Goal: Information Seeking & Learning: Learn about a topic

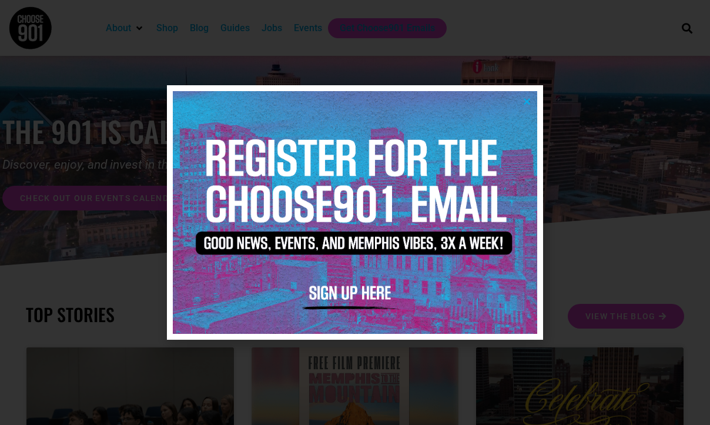
click at [532, 102] on img at bounding box center [355, 212] width 364 height 243
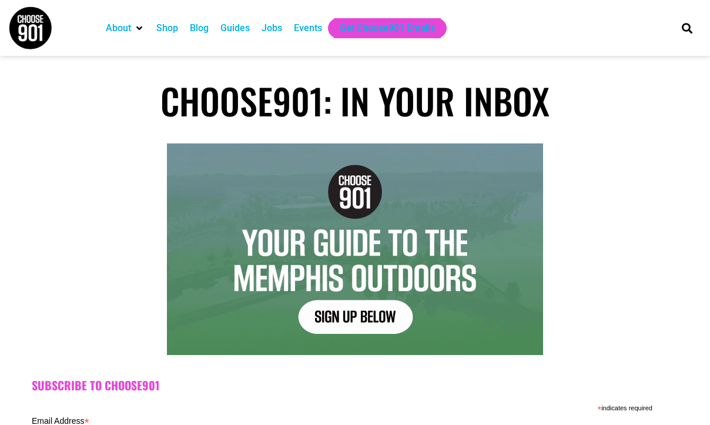
click at [277, 33] on div "Jobs" at bounding box center [271, 28] width 21 height 14
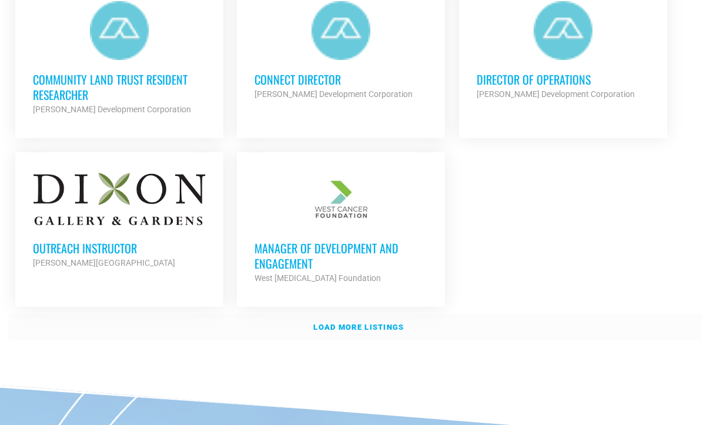
scroll to position [1406, 0]
click at [348, 322] on strong "Load more listings" at bounding box center [358, 326] width 90 height 9
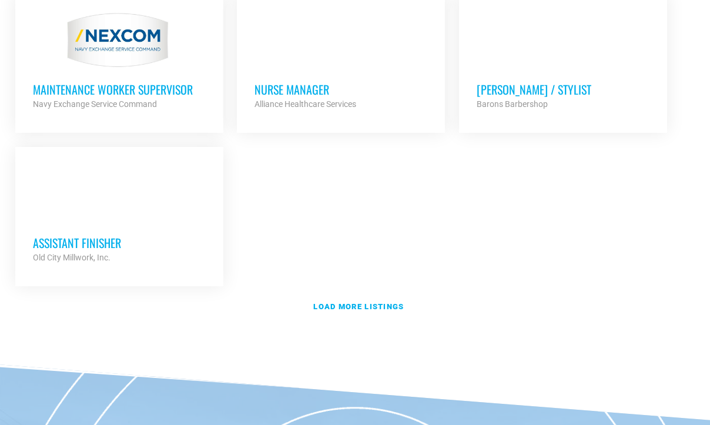
scroll to position [2590, 0]
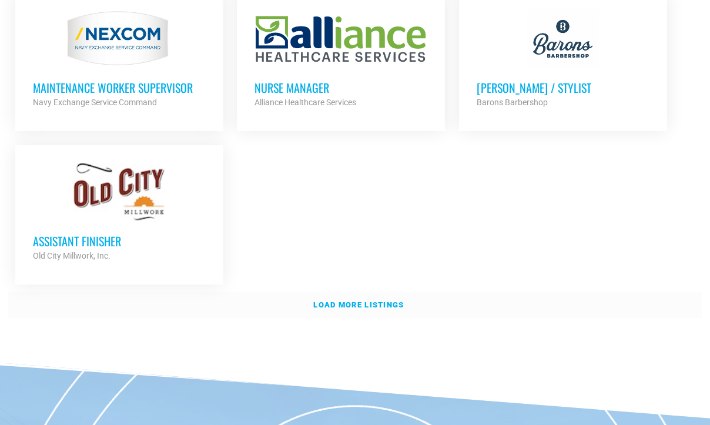
click at [351, 300] on strong "Load more listings" at bounding box center [358, 304] width 90 height 9
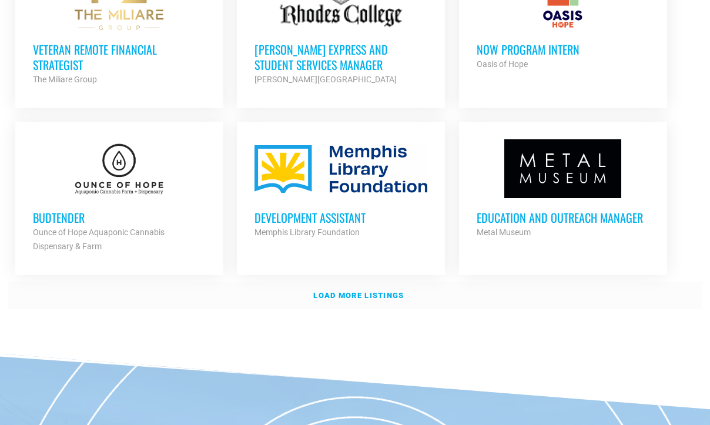
scroll to position [3617, 0]
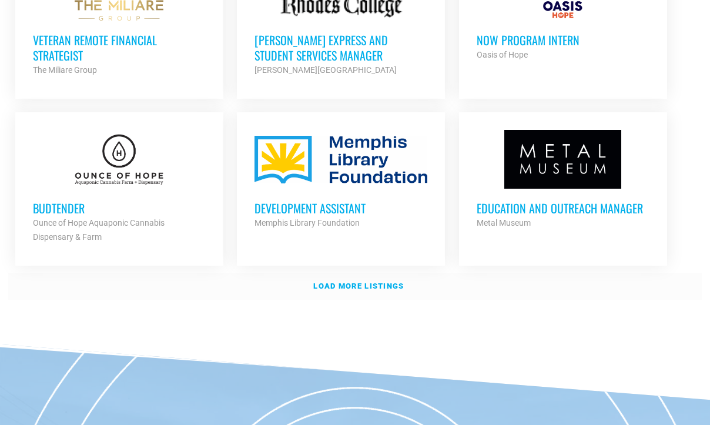
click at [339, 281] on strong "Load more listings" at bounding box center [358, 285] width 90 height 9
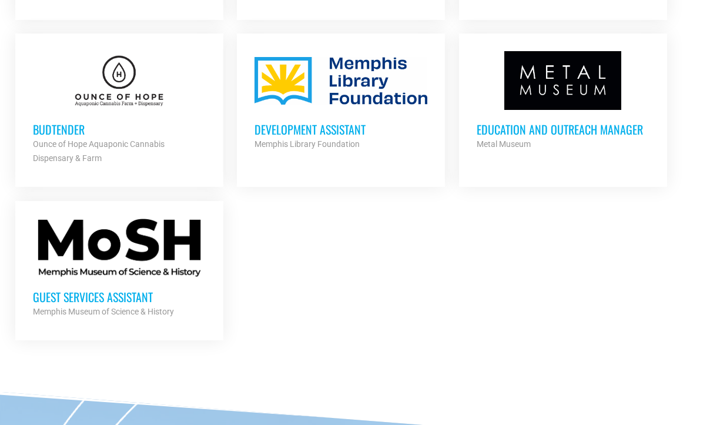
scroll to position [3736, 0]
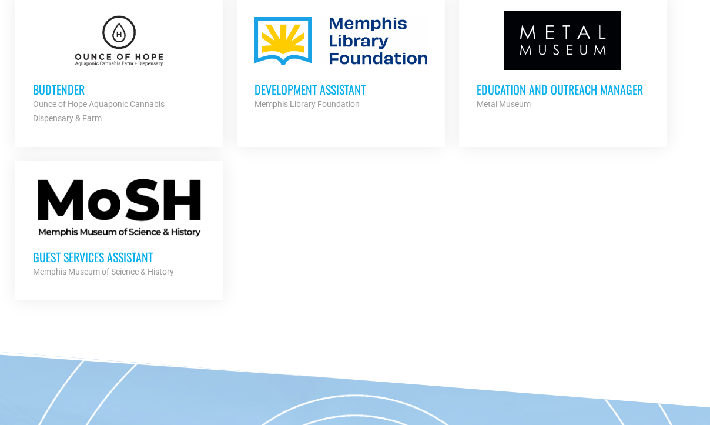
click at [141, 249] on h3 "Guest Services Assistant" at bounding box center [119, 256] width 173 height 15
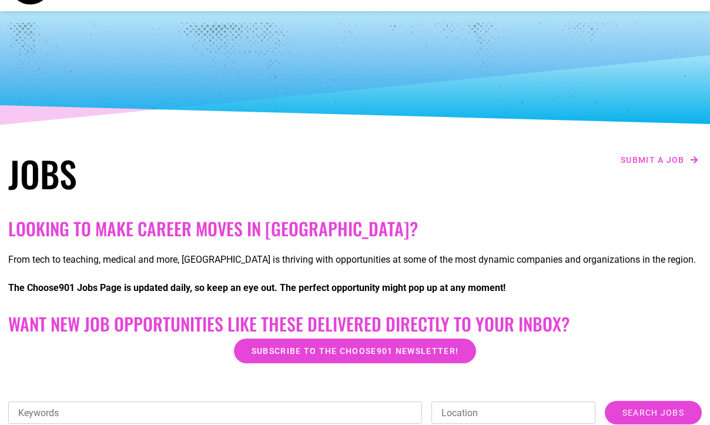
scroll to position [244, 0]
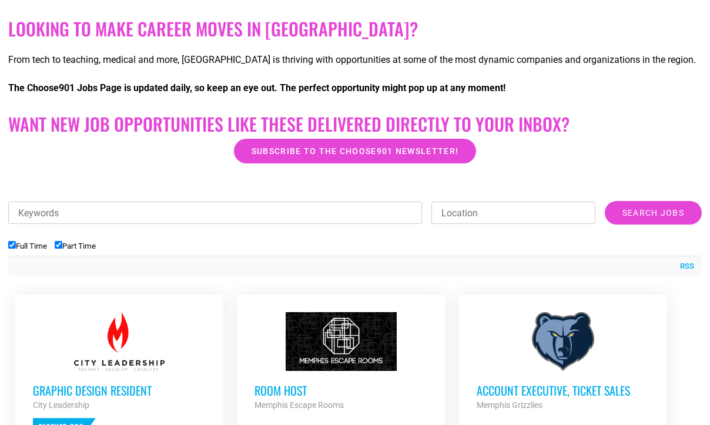
click at [62, 247] on input "Part Time" at bounding box center [59, 245] width 8 height 8
checkbox input "false"
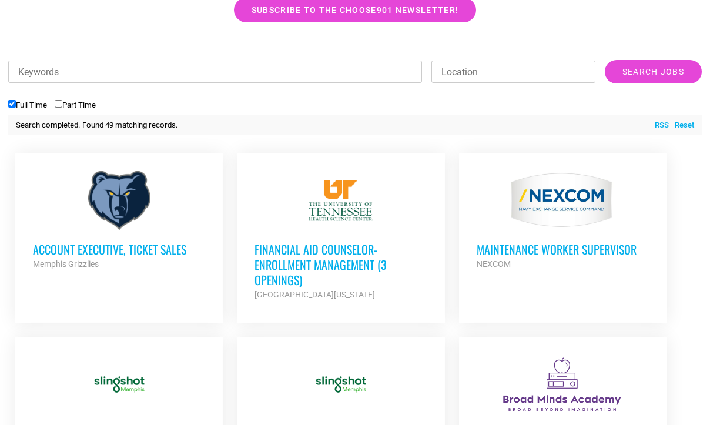
scroll to position [402, 0]
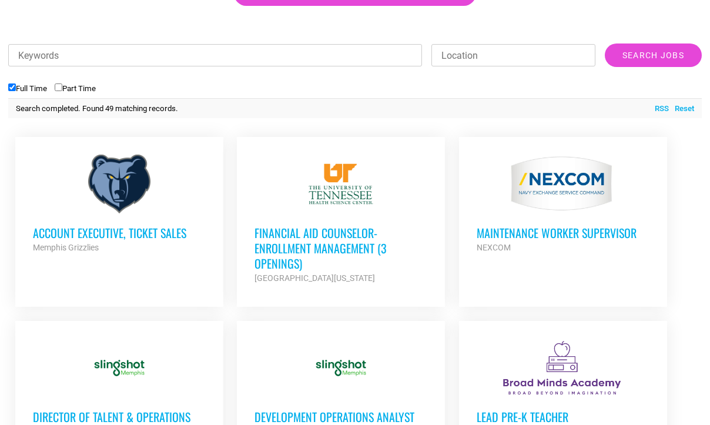
click at [281, 253] on h3 "Financial Aid Counselor-Enrollment Management (3 Openings)" at bounding box center [340, 248] width 173 height 46
click at [278, 259] on h3 "Financial Aid Counselor-Enrollment Management (3 Openings)" at bounding box center [340, 248] width 173 height 46
click at [153, 234] on h3 "Account Executive, Ticket Sales" at bounding box center [119, 232] width 173 height 15
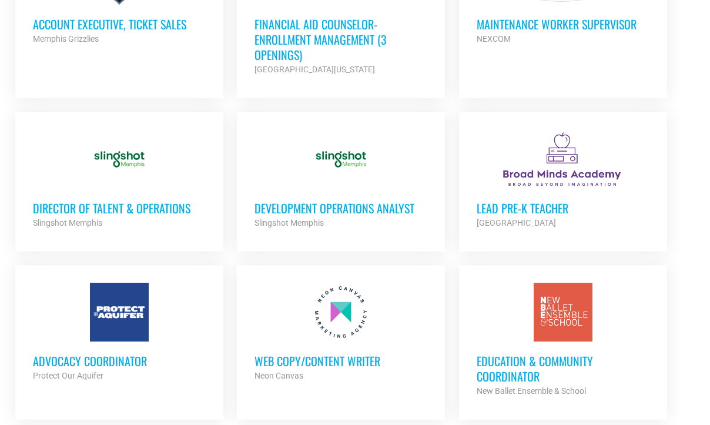
scroll to position [694, 0]
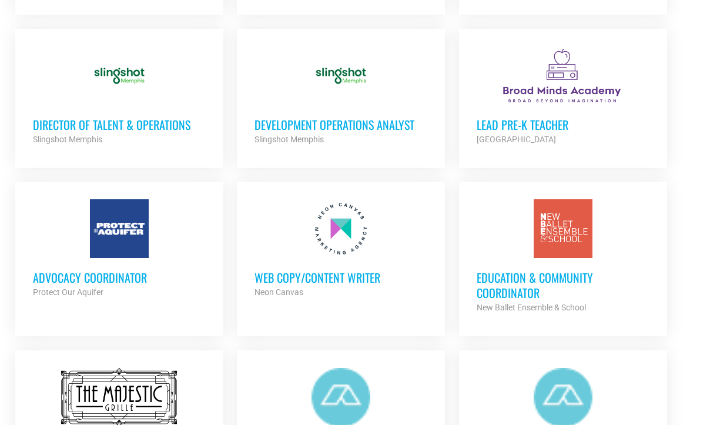
click at [498, 293] on h3 "Education & Community Coordinator" at bounding box center [562, 285] width 173 height 31
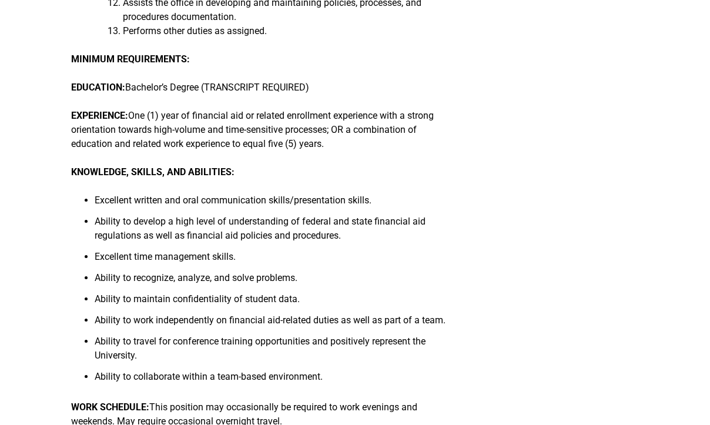
scroll to position [671, 0]
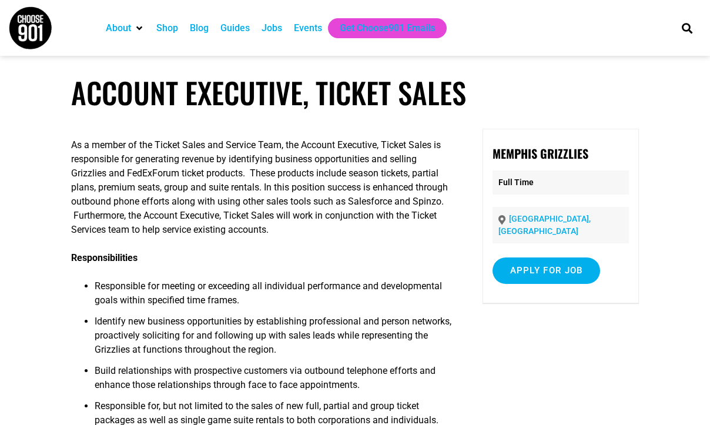
scroll to position [1, 0]
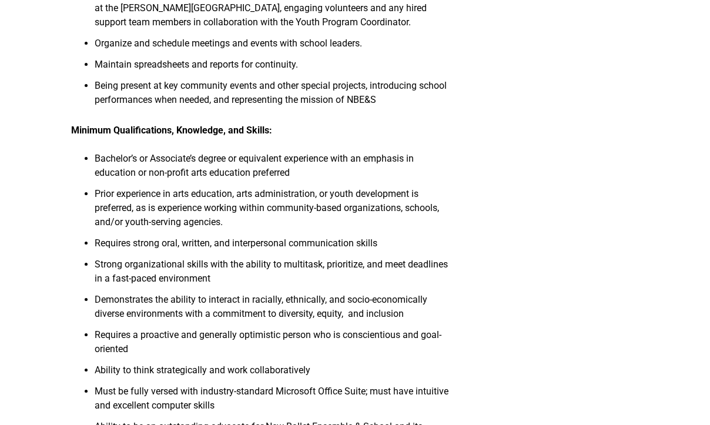
scroll to position [1144, 0]
click at [498, 293] on div "Organization Description New Ballet Ensemble & School (NBES) is a Creative Yout…" at bounding box center [355, 45] width 568 height 2123
